Goal: Task Accomplishment & Management: Complete application form

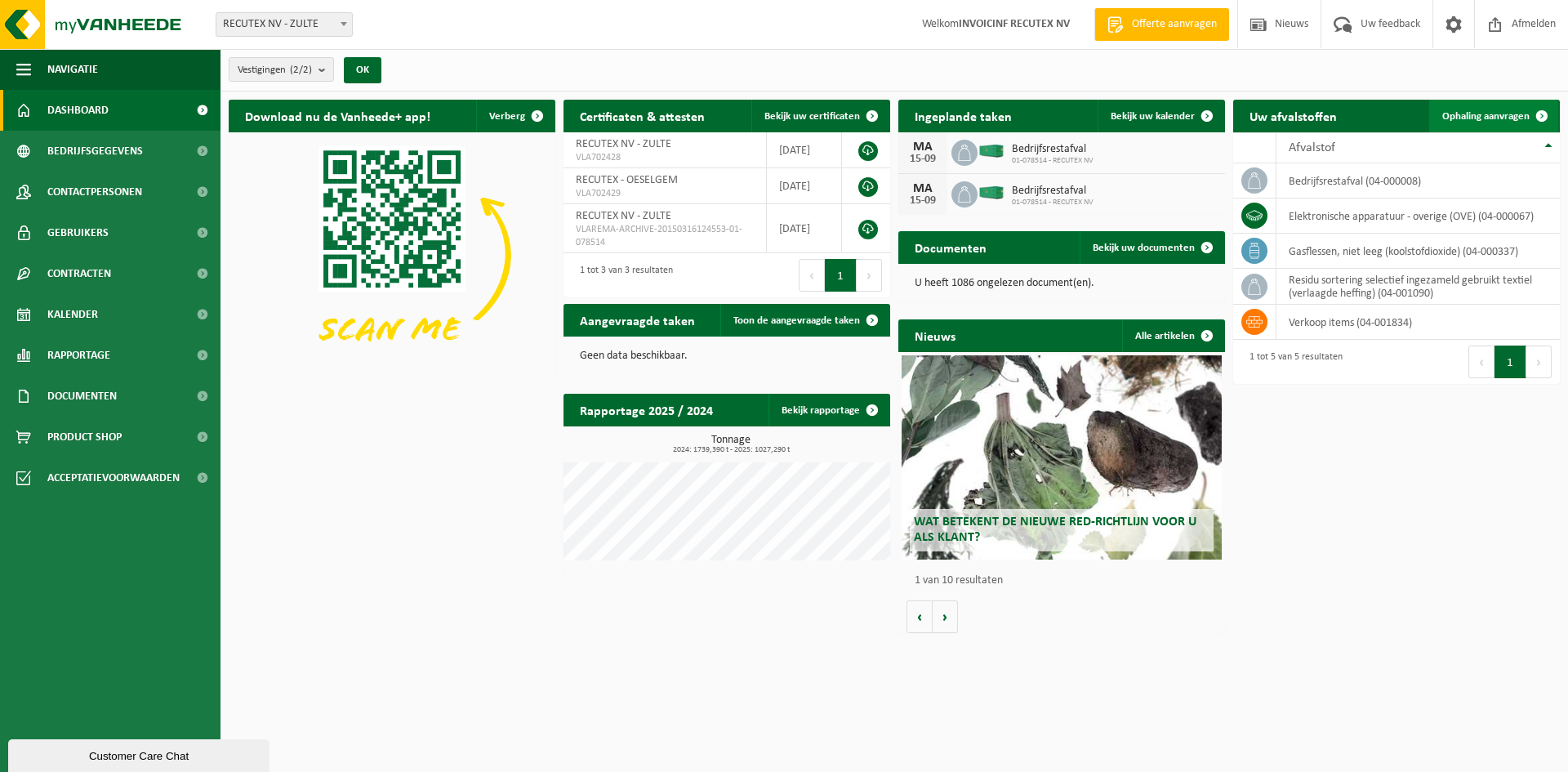
click at [1522, 118] on span "Ophaling aanvragen" at bounding box center [1485, 116] width 87 height 10
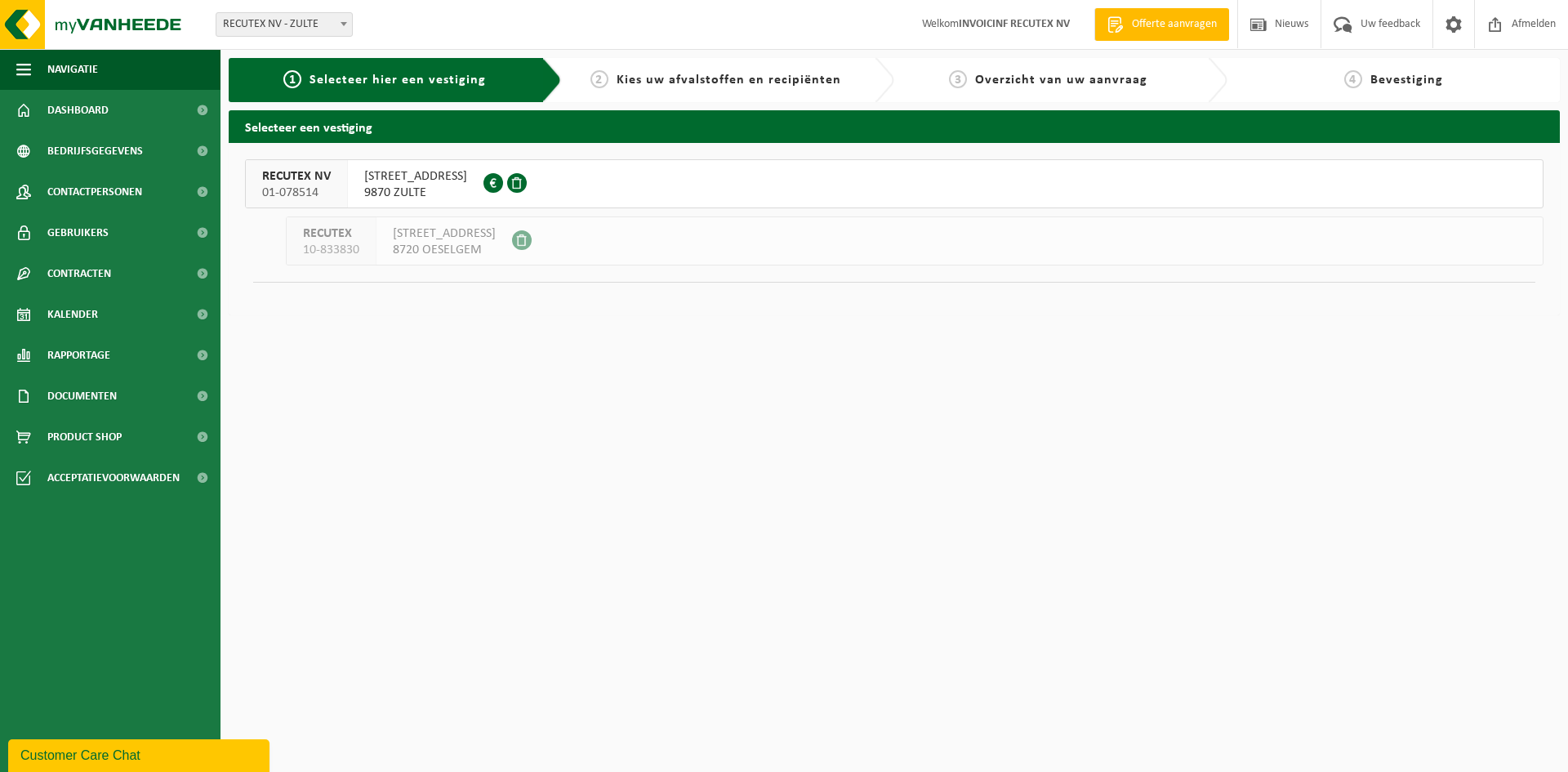
click at [435, 188] on span "9870 ZULTE" at bounding box center [416, 192] width 102 height 16
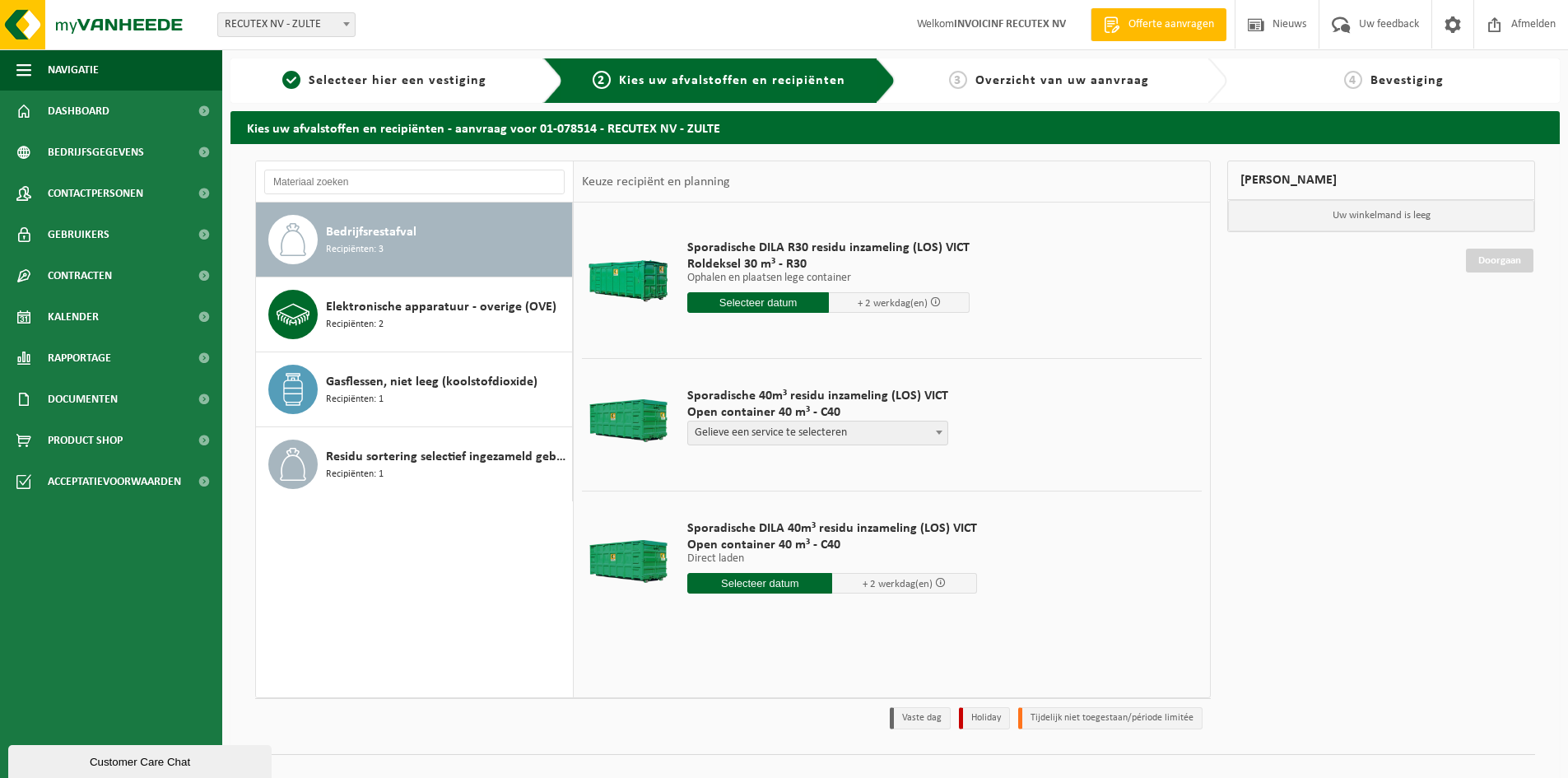
click at [937, 435] on span at bounding box center [939, 432] width 16 height 22
select select "P2PL-VEL-098641_HK-XC-40-GN-00_04-000008_46"
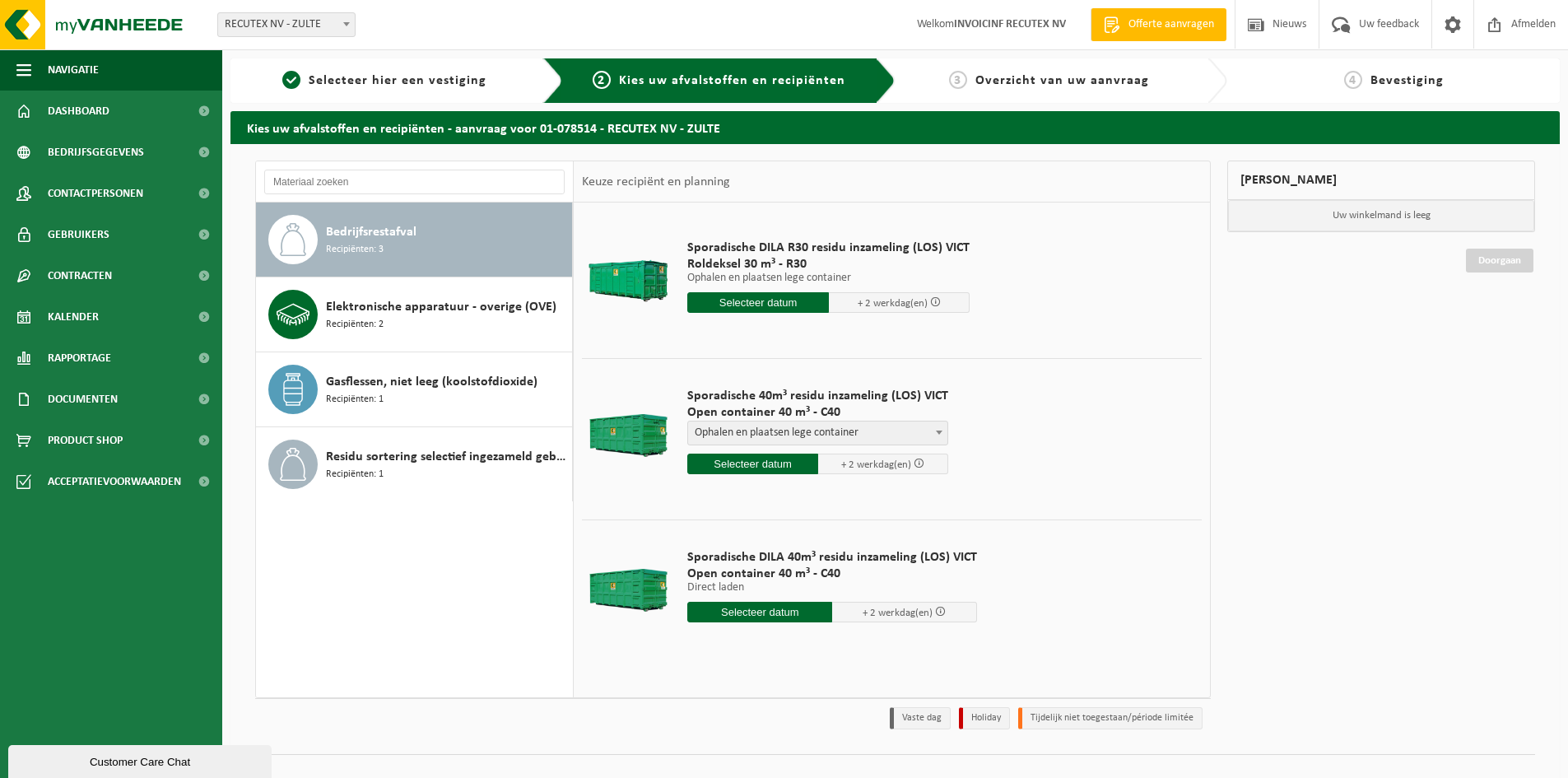
click at [774, 468] on input "text" at bounding box center [753, 464] width 131 height 21
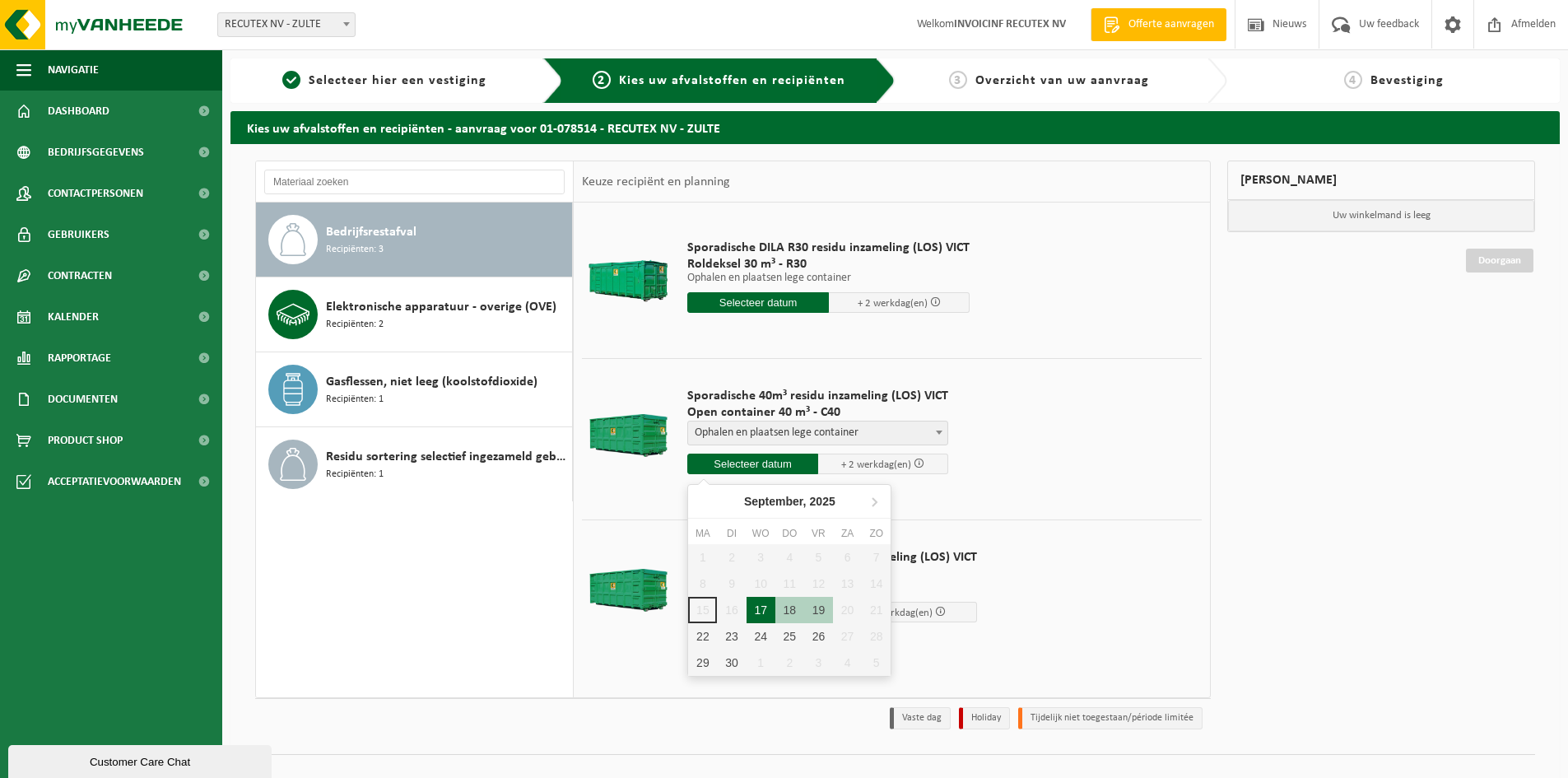
click at [761, 608] on div "17" at bounding box center [761, 610] width 28 height 27
type input "Van 2025-09-17"
type input "2025-09-17"
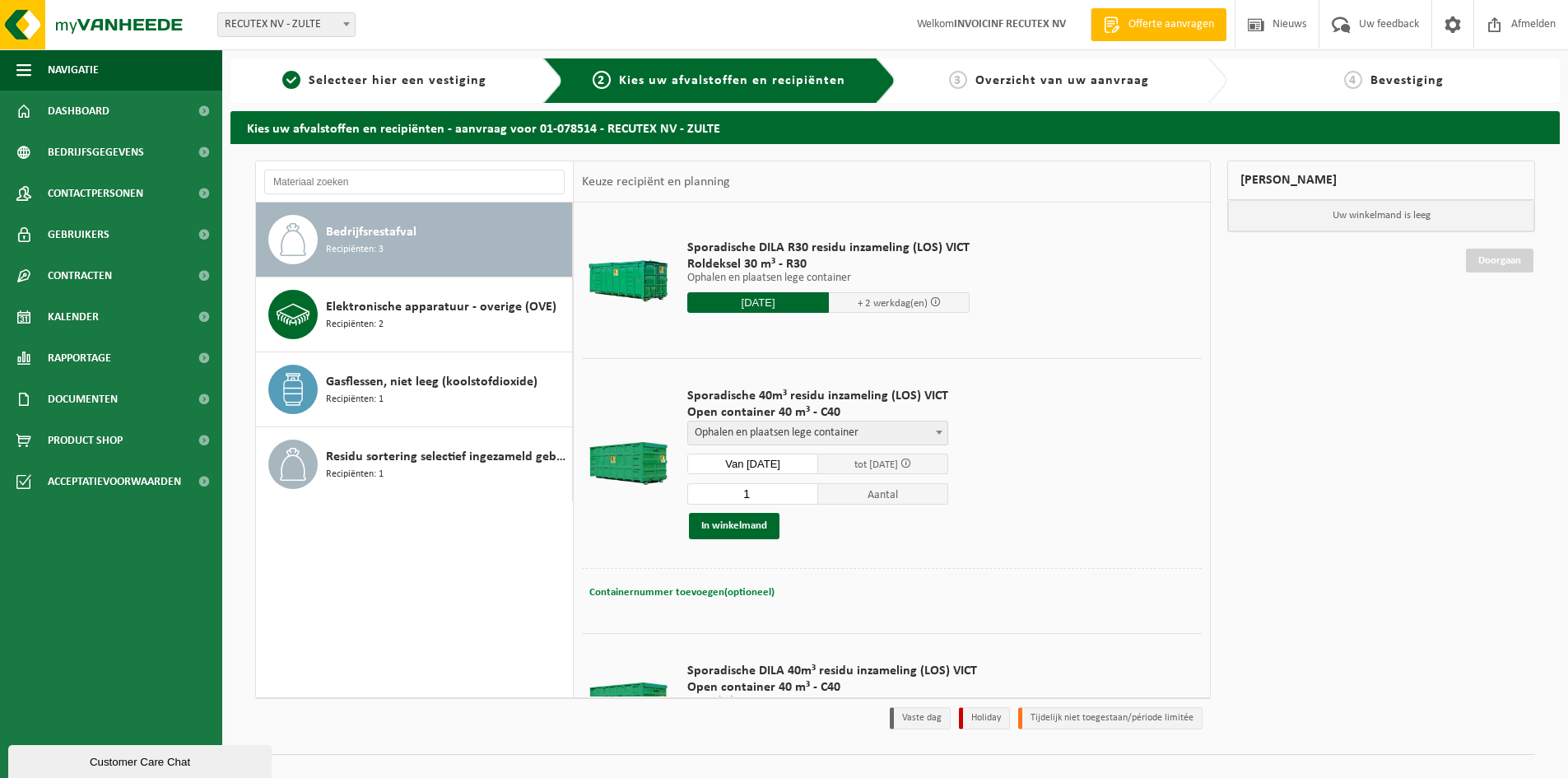
click at [707, 589] on span "Containernummer toevoegen(optioneel)" at bounding box center [682, 592] width 186 height 10
type input "v"
drag, startPoint x: 689, startPoint y: 590, endPoint x: 621, endPoint y: 589, distance: 68.0
click at [621, 589] on div "Containernummer toevoegen(optioneel) Annuleren VANAF 8U AUB" at bounding box center [892, 592] width 612 height 24
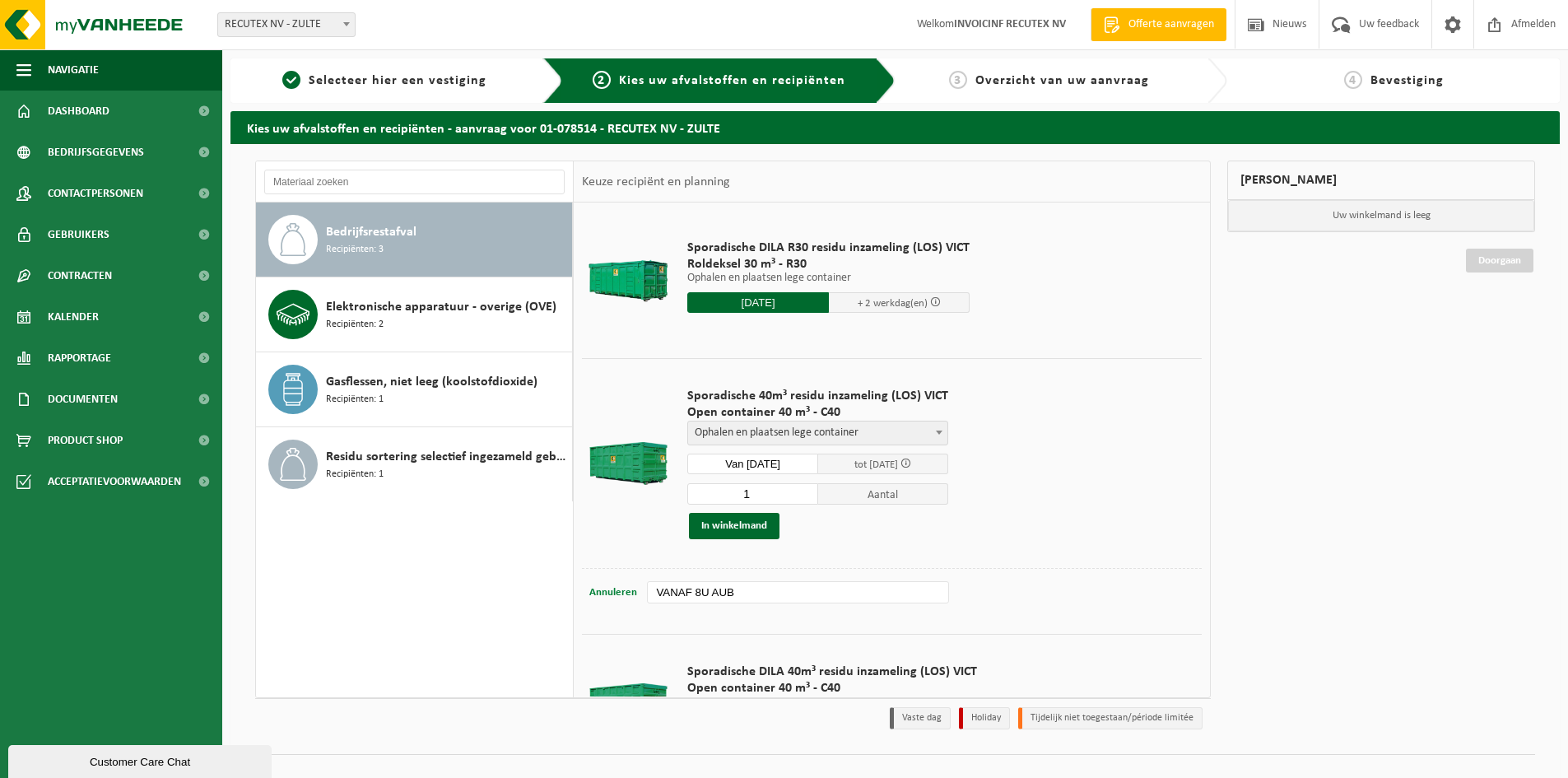
drag, startPoint x: 752, startPoint y: 590, endPoint x: 610, endPoint y: 591, distance: 142.0
click at [610, 591] on div "Containernummer toevoegen(optioneel) Annuleren VANAF 8U AUB" at bounding box center [892, 592] width 612 height 24
type input "VANAF 8U AUB"
click at [737, 530] on button "In winkelmand" at bounding box center [734, 526] width 91 height 27
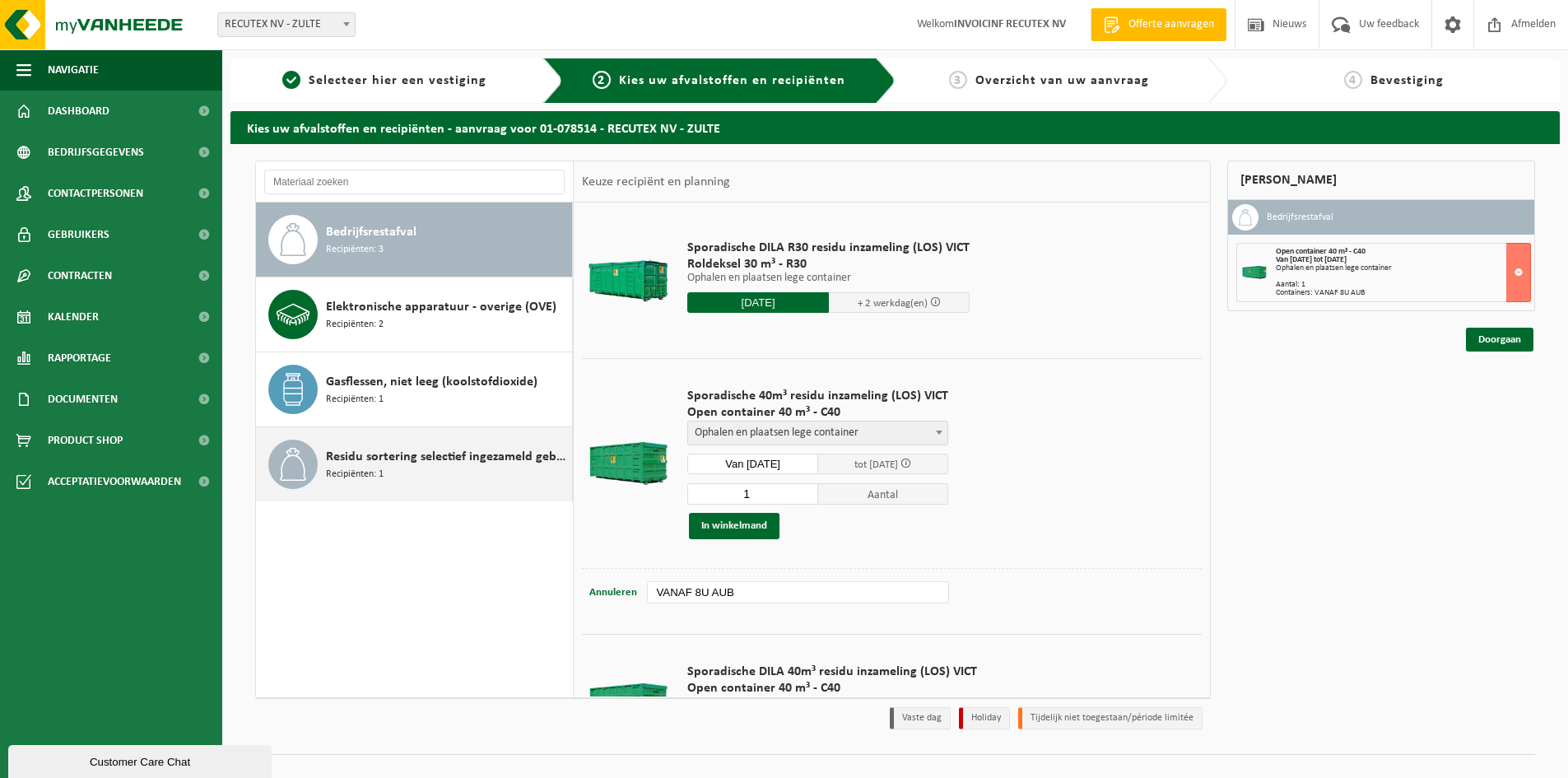
click at [344, 474] on span "Recipiënten: 1" at bounding box center [354, 475] width 58 height 16
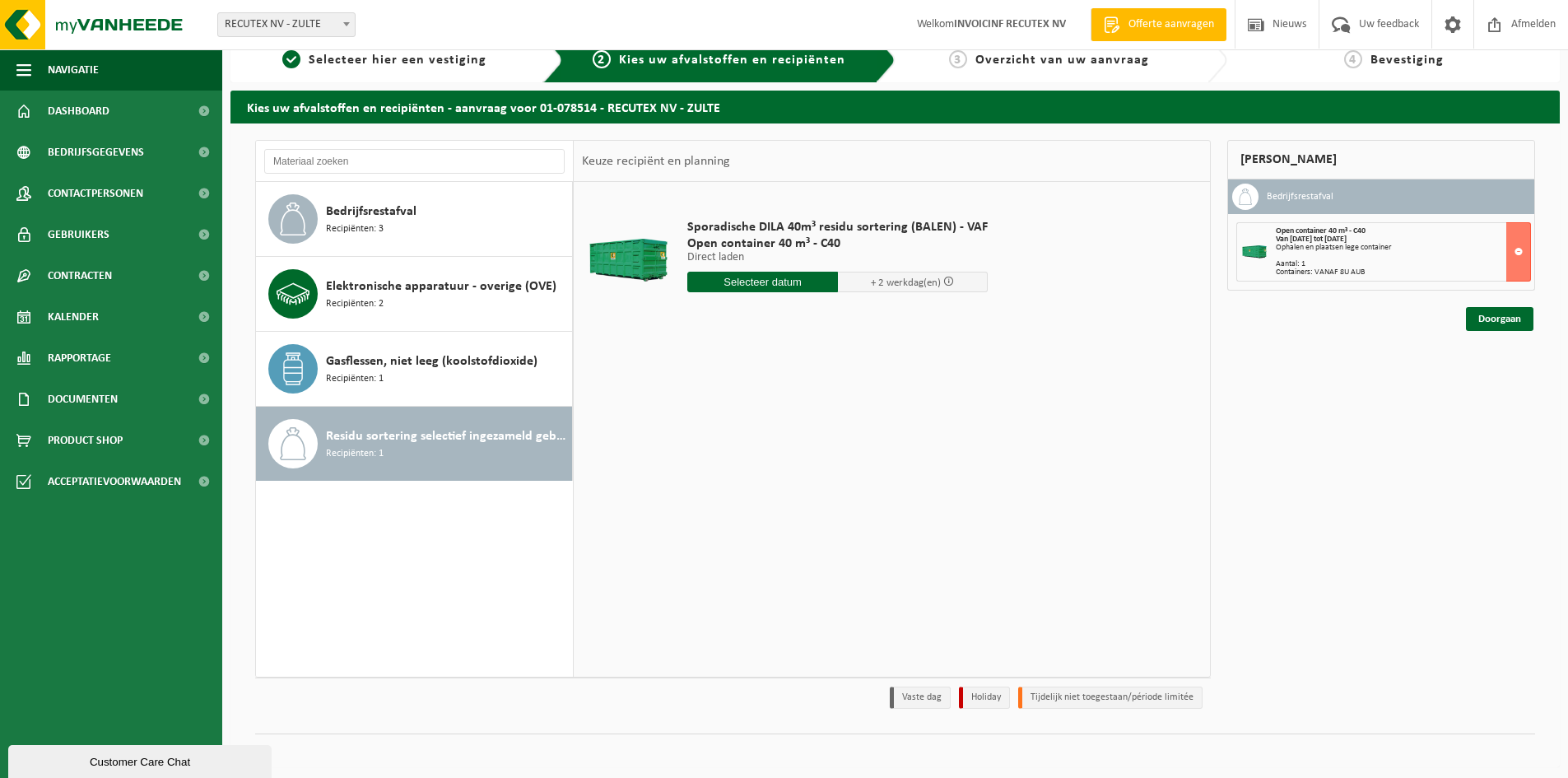
scroll to position [27, 0]
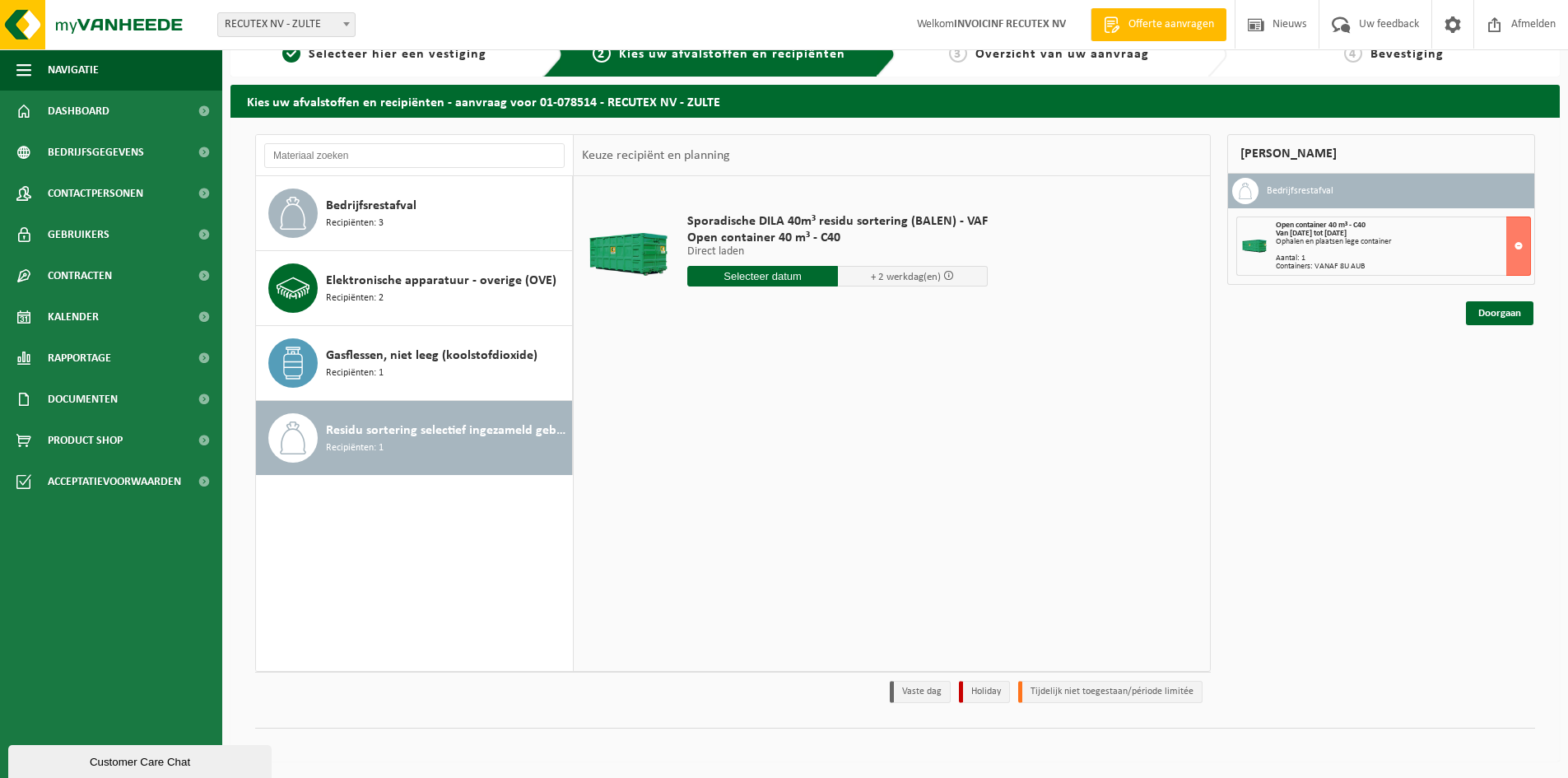
click at [775, 282] on input "text" at bounding box center [763, 277] width 151 height 21
click at [752, 430] on div "17" at bounding box center [761, 423] width 28 height 27
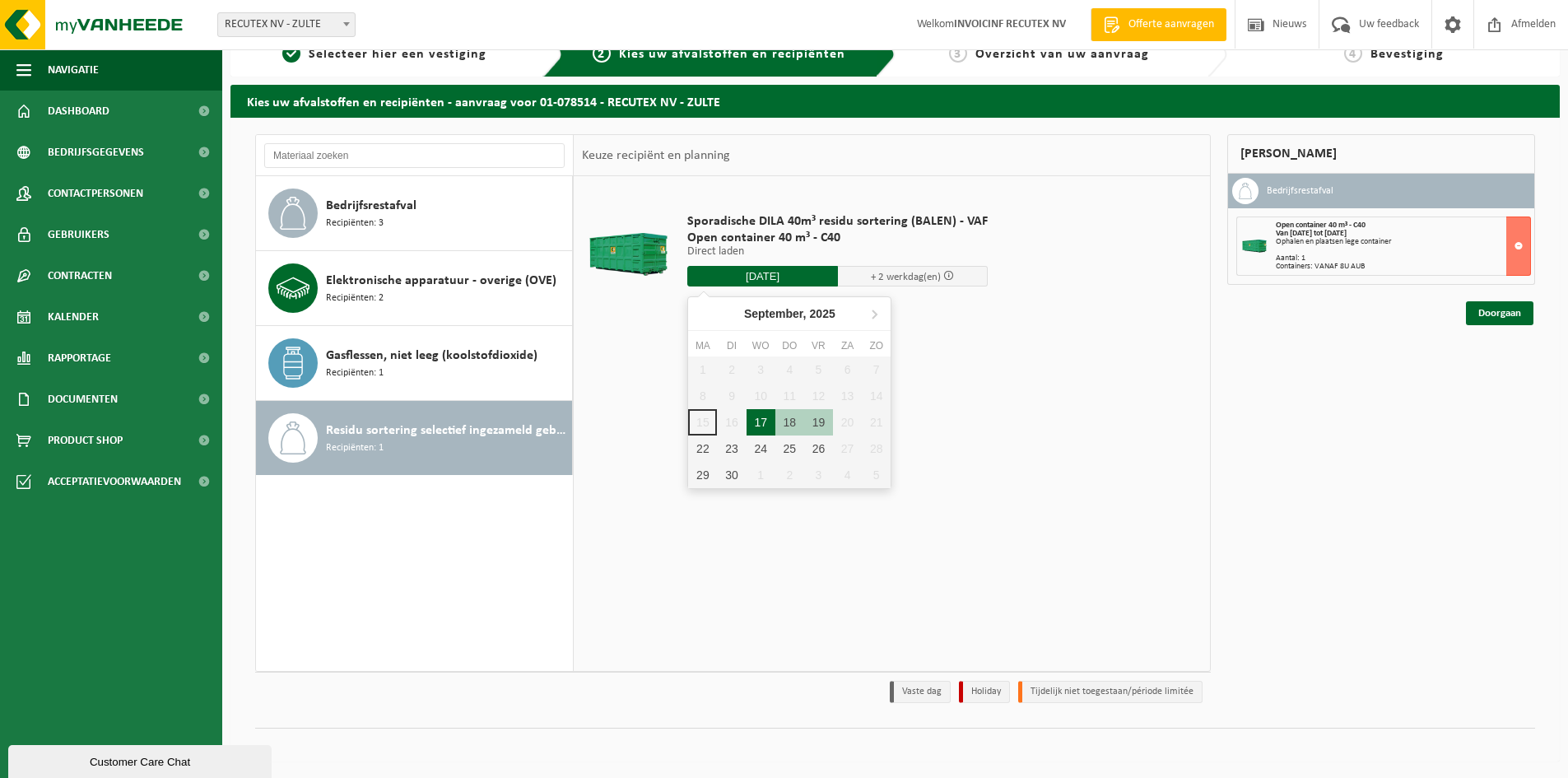
type input "Van 2025-09-17"
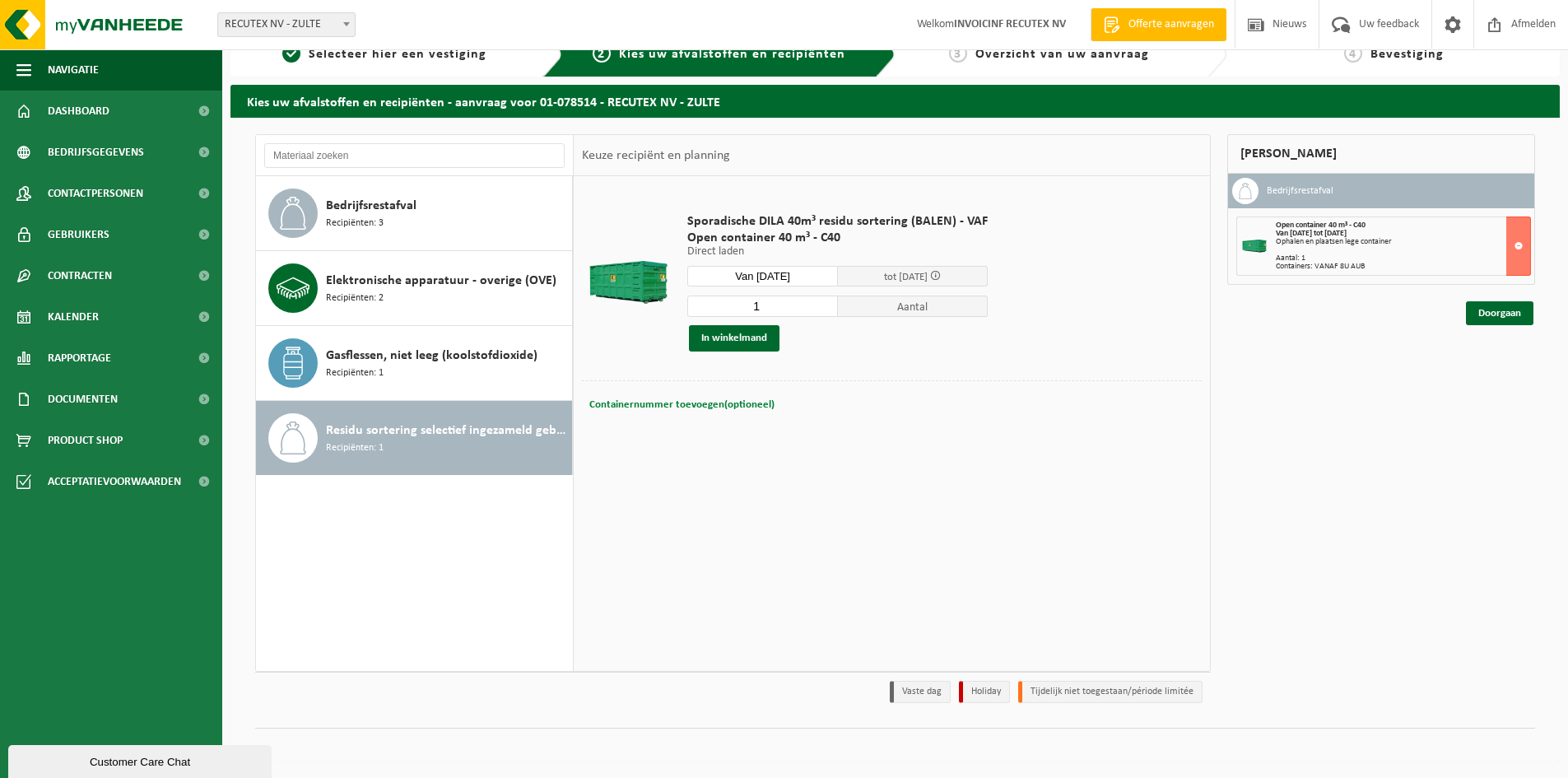
click at [731, 406] on span "Containernummer toevoegen(optioneel)" at bounding box center [682, 404] width 186 height 10
paste input "VANAF 8U AUB"
type input "VANAF 8U AUB"
click at [745, 337] on button "In winkelmand" at bounding box center [734, 338] width 91 height 27
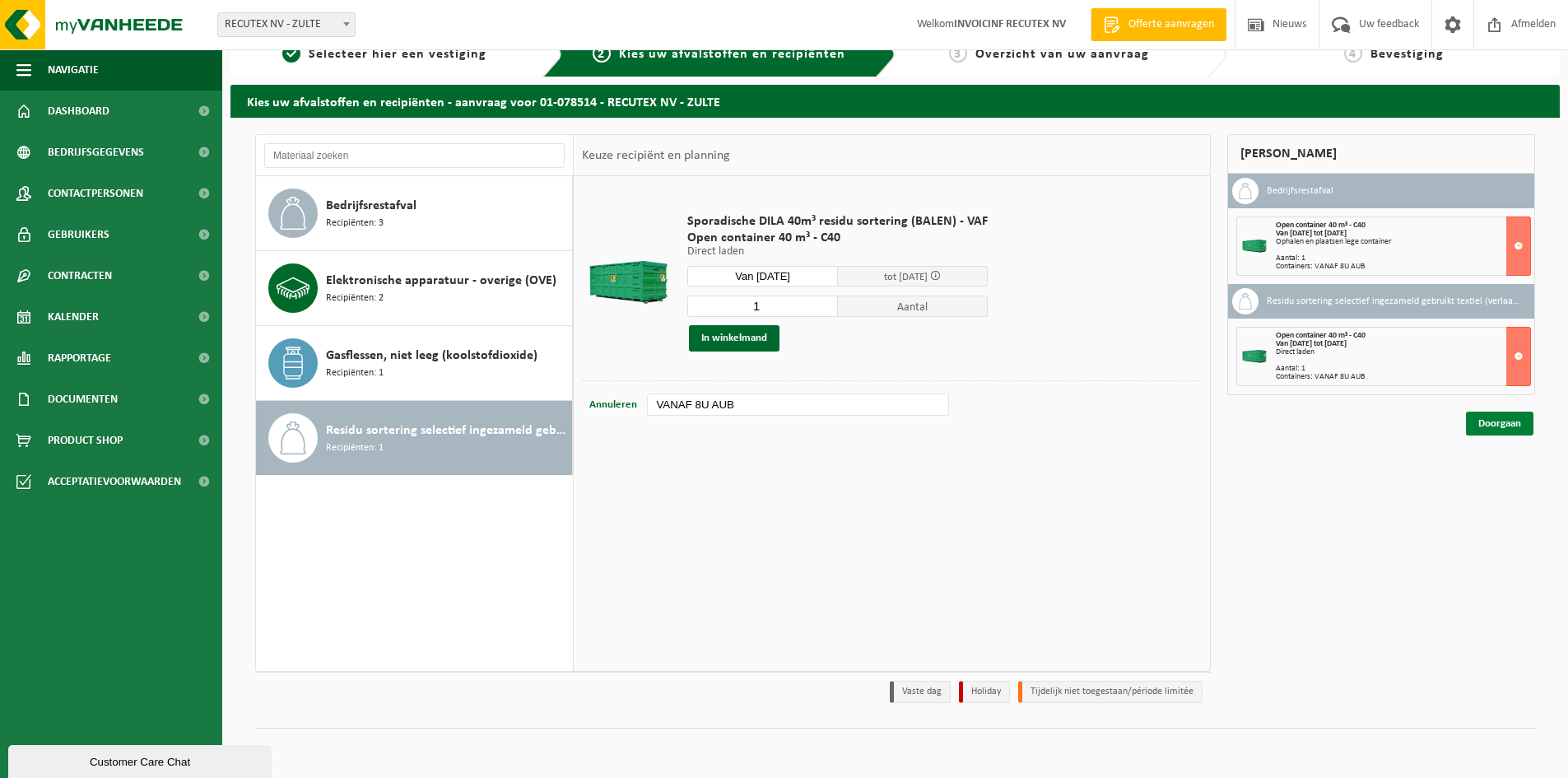
click at [1494, 422] on link "Doorgaan" at bounding box center [1500, 423] width 67 height 24
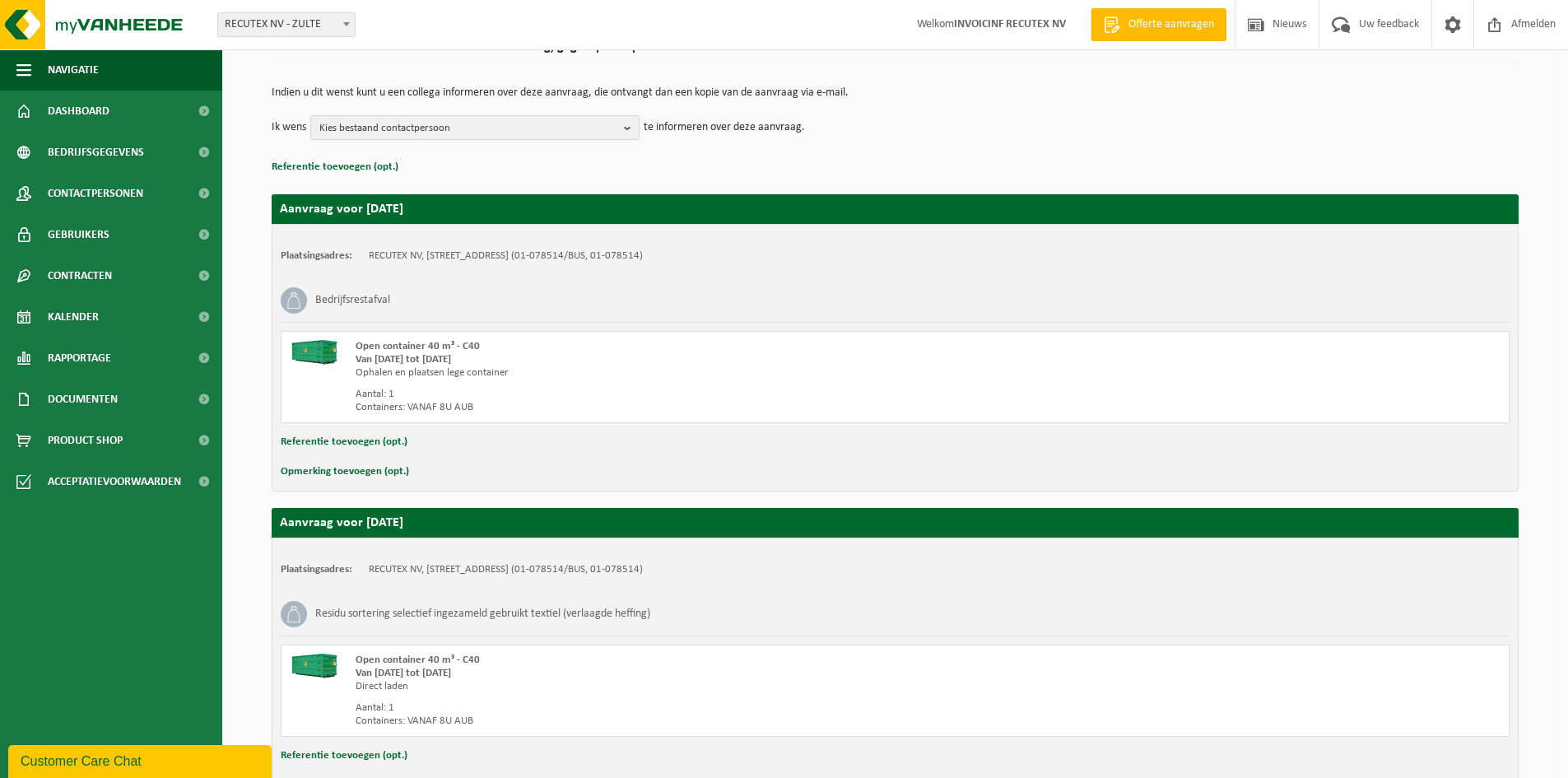
scroll to position [255, 0]
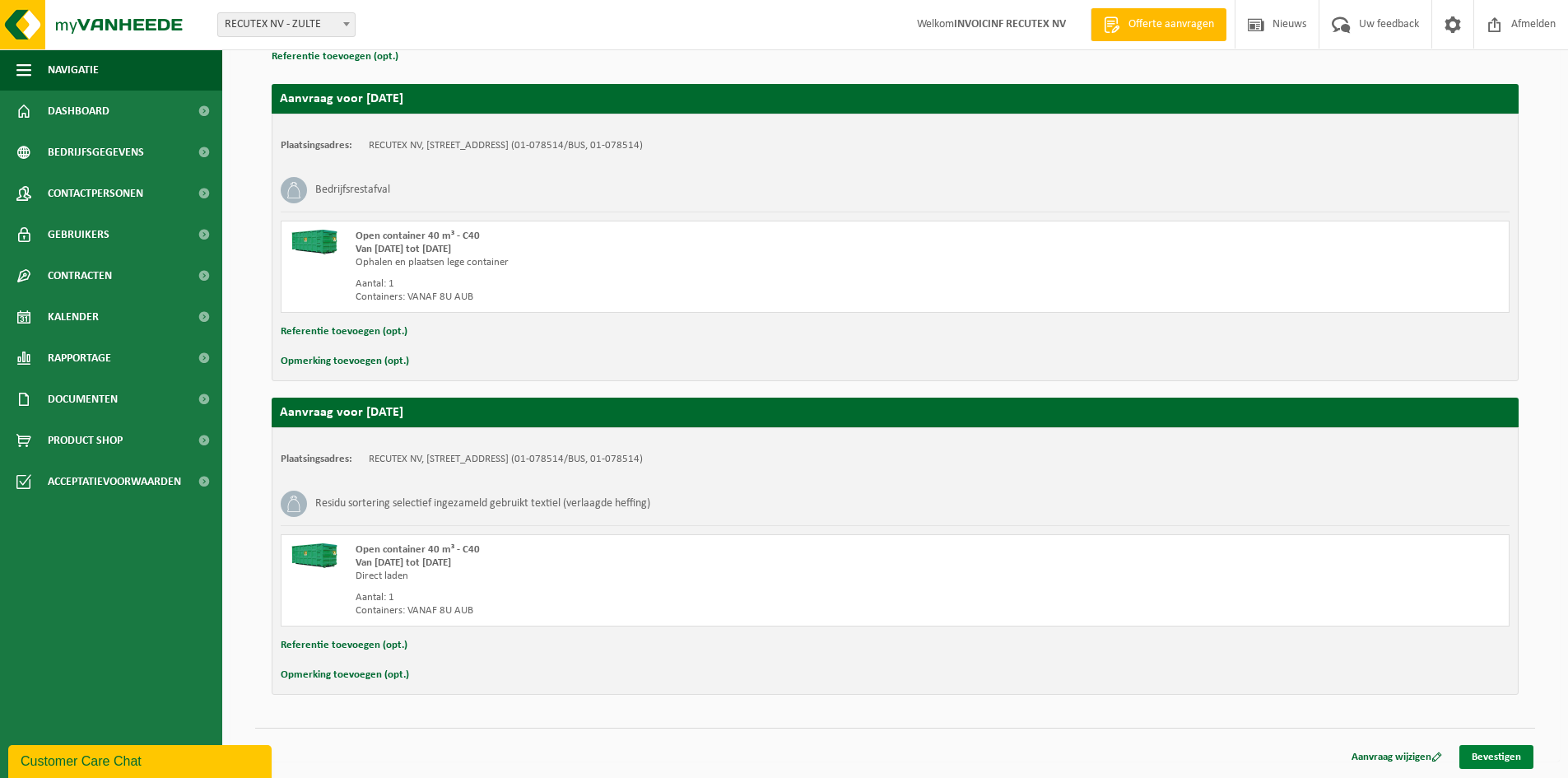
click at [1501, 761] on link "Bevestigen" at bounding box center [1497, 756] width 74 height 24
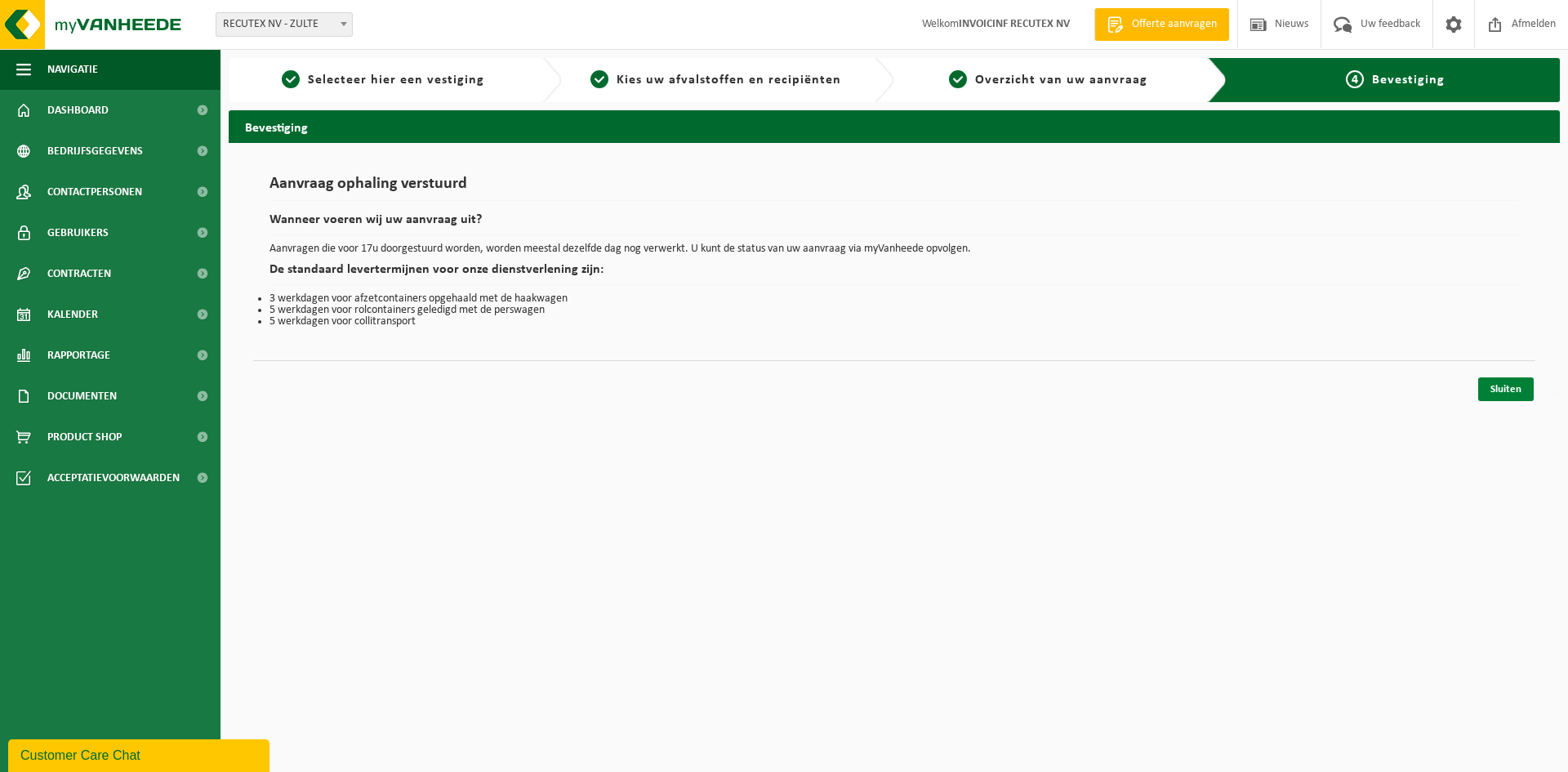
click at [1518, 388] on link "Sluiten" at bounding box center [1506, 388] width 55 height 24
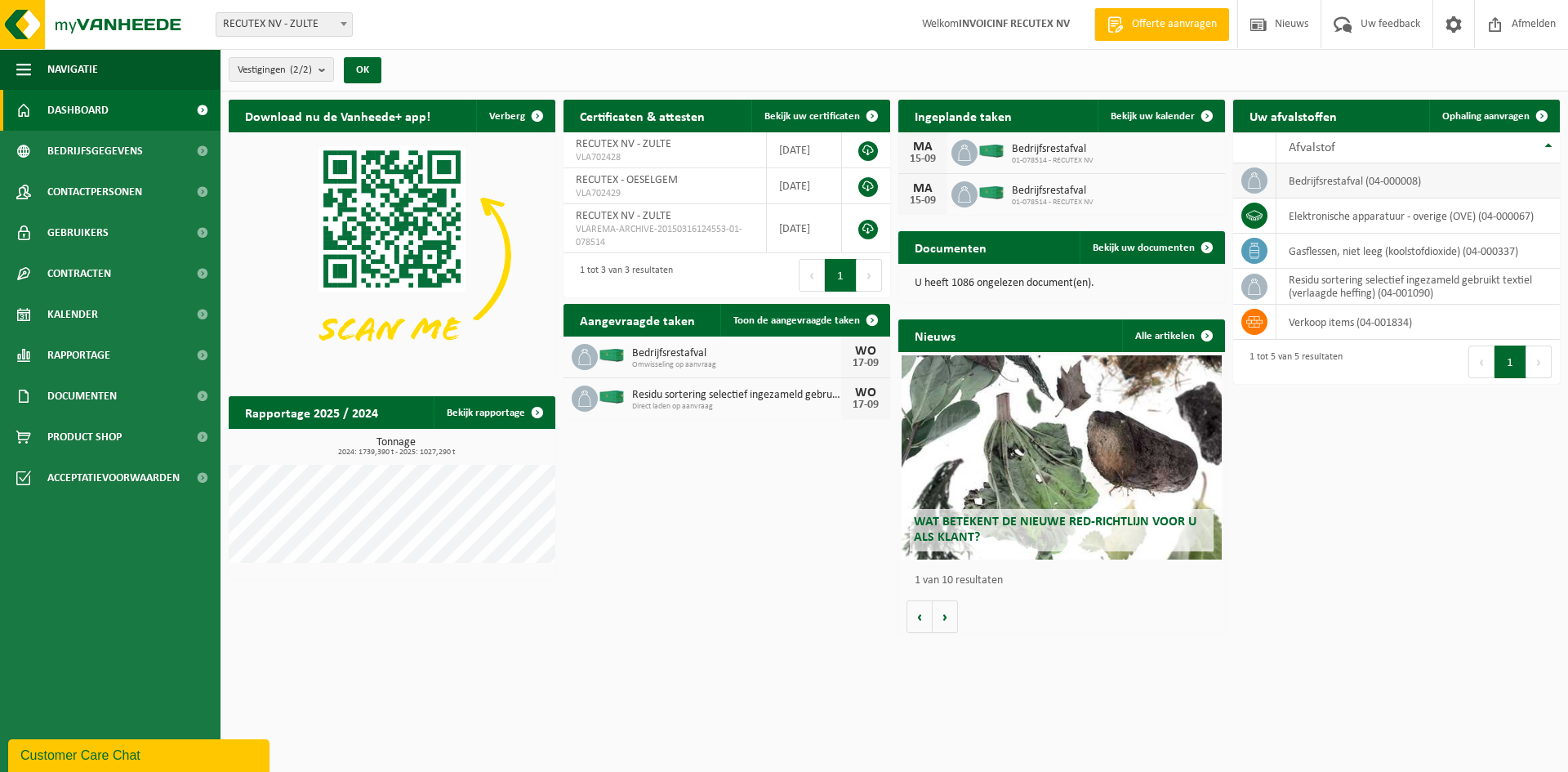
drag, startPoint x: 1536, startPoint y: 17, endPoint x: 1284, endPoint y: 197, distance: 309.7
click at [1536, 17] on span "Afmelden" at bounding box center [1534, 24] width 53 height 48
